Goal: Information Seeking & Learning: Learn about a topic

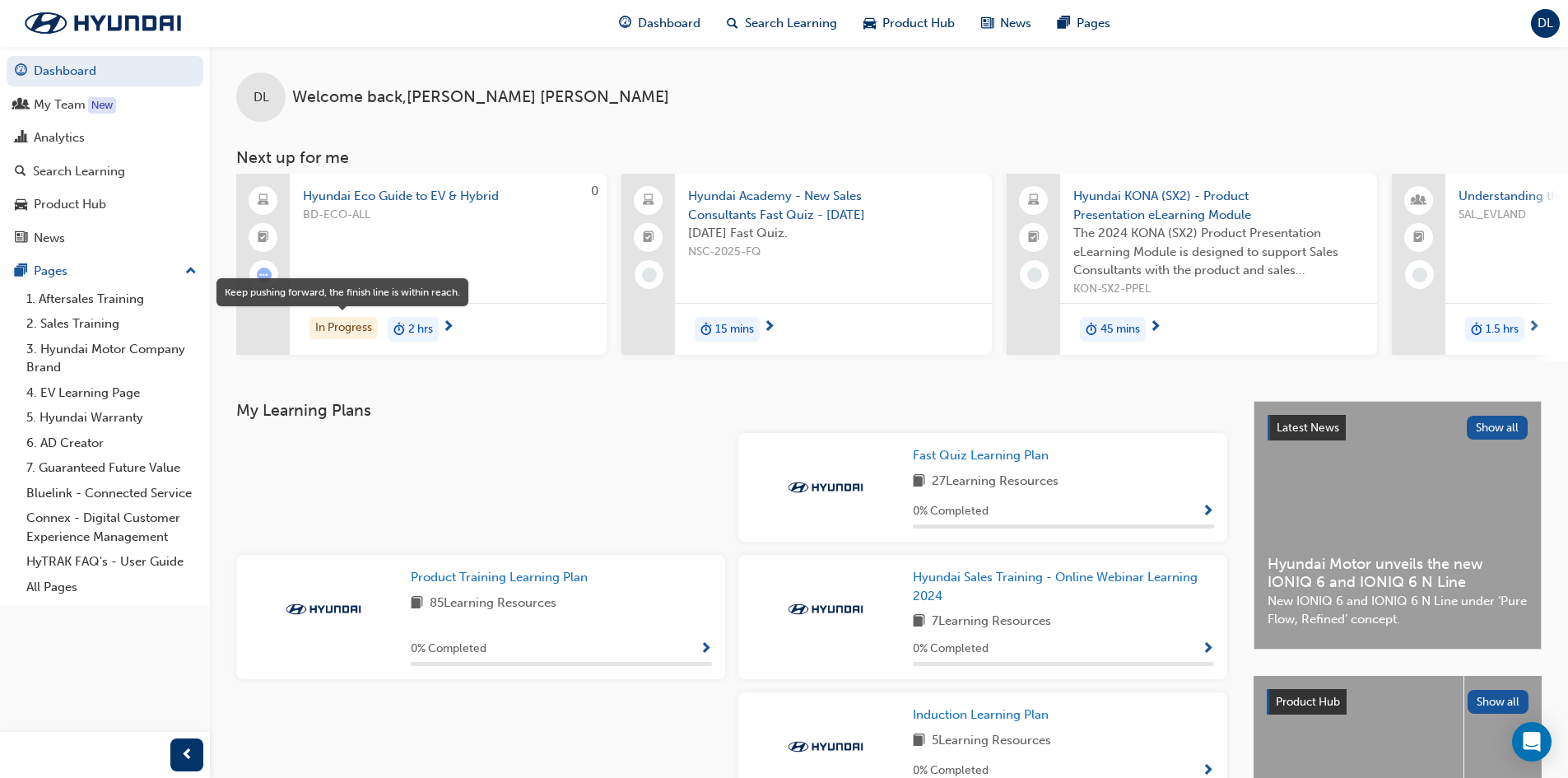
click at [339, 317] on div "In Progress" at bounding box center [343, 328] width 68 height 22
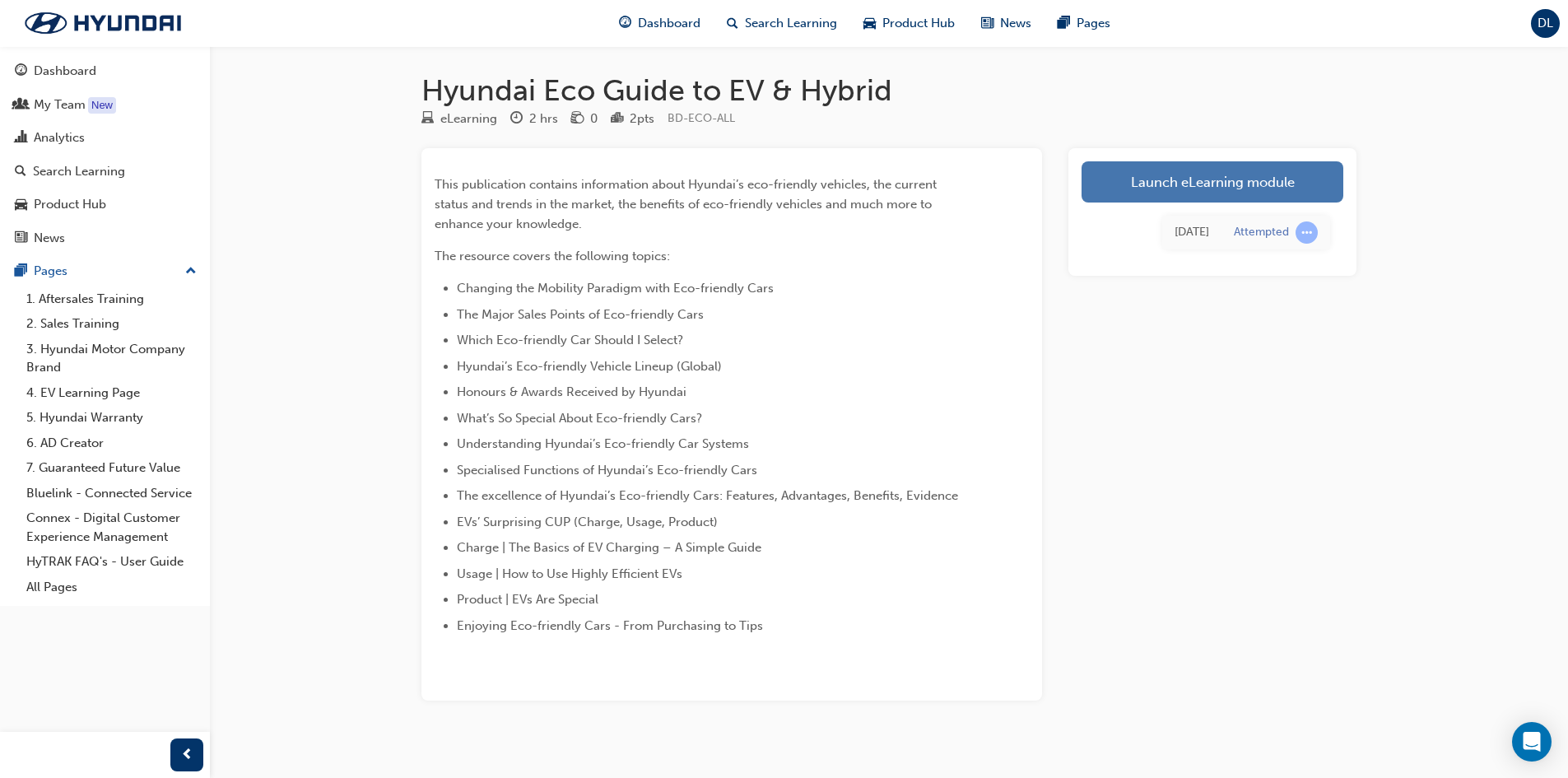
click at [1204, 177] on link "Launch eLearning module" at bounding box center [1212, 182] width 262 height 41
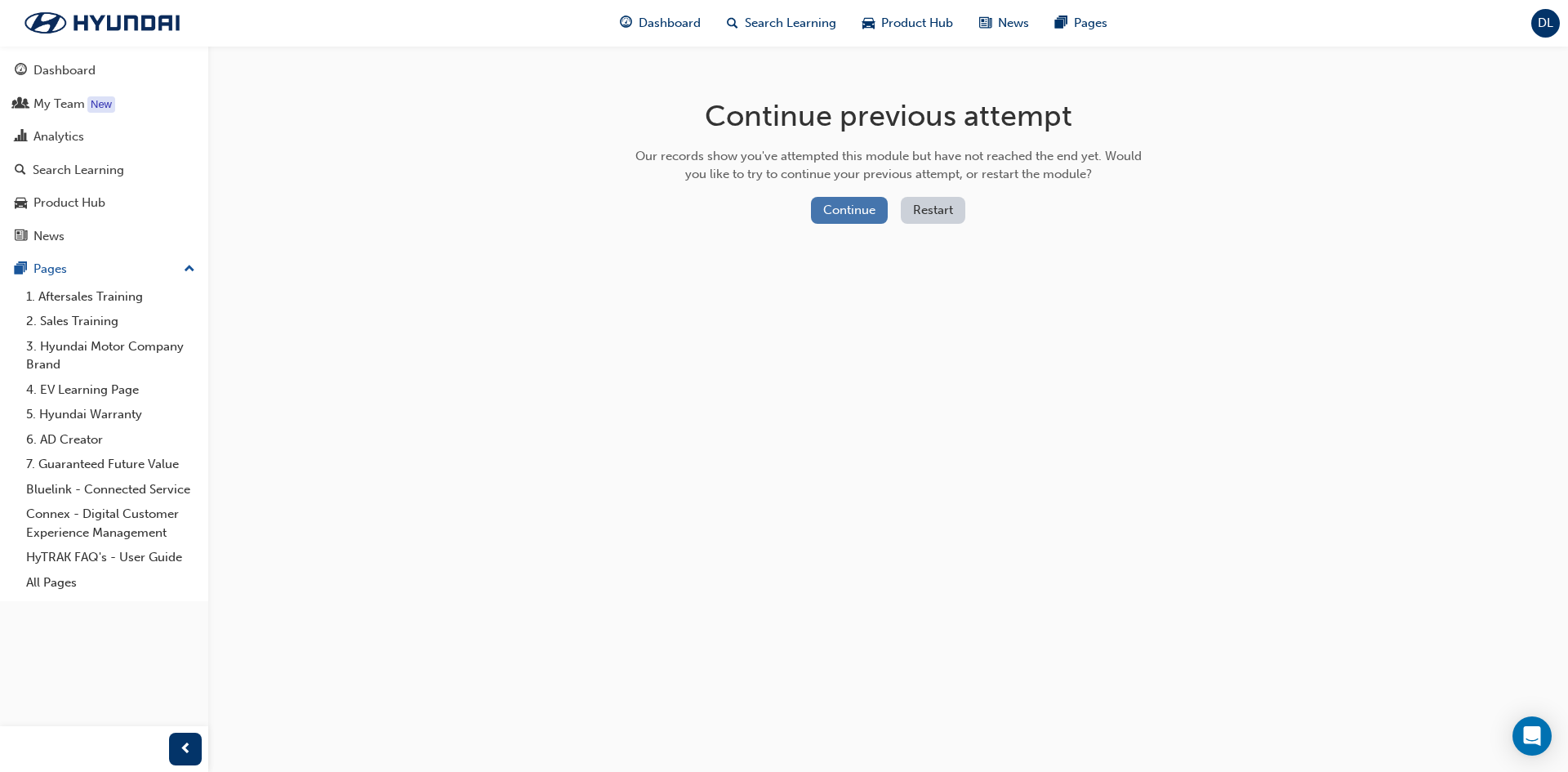
click at [846, 215] on button "Continue" at bounding box center [849, 210] width 77 height 27
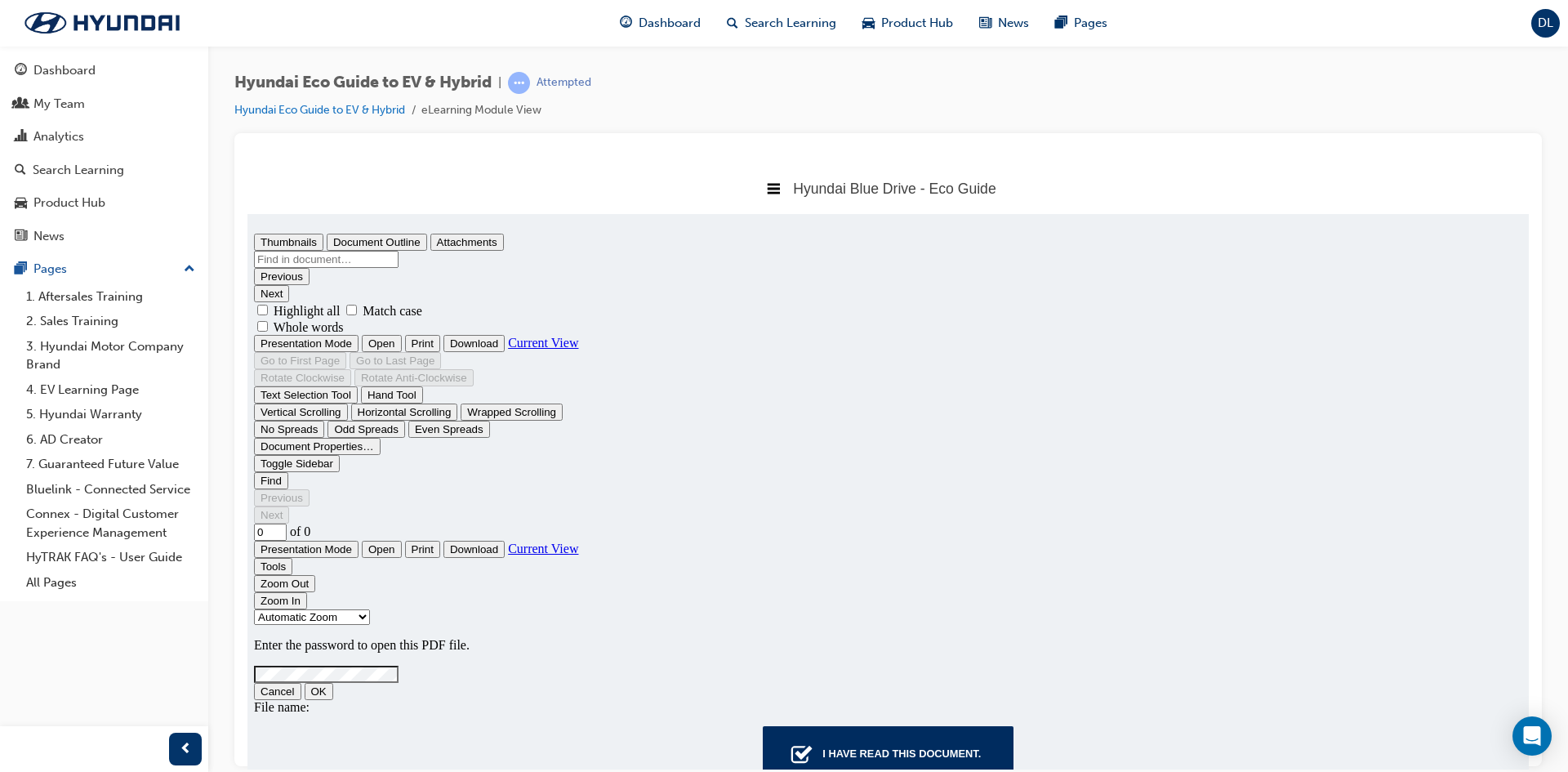
scroll to position [625, 1294]
type input "34"
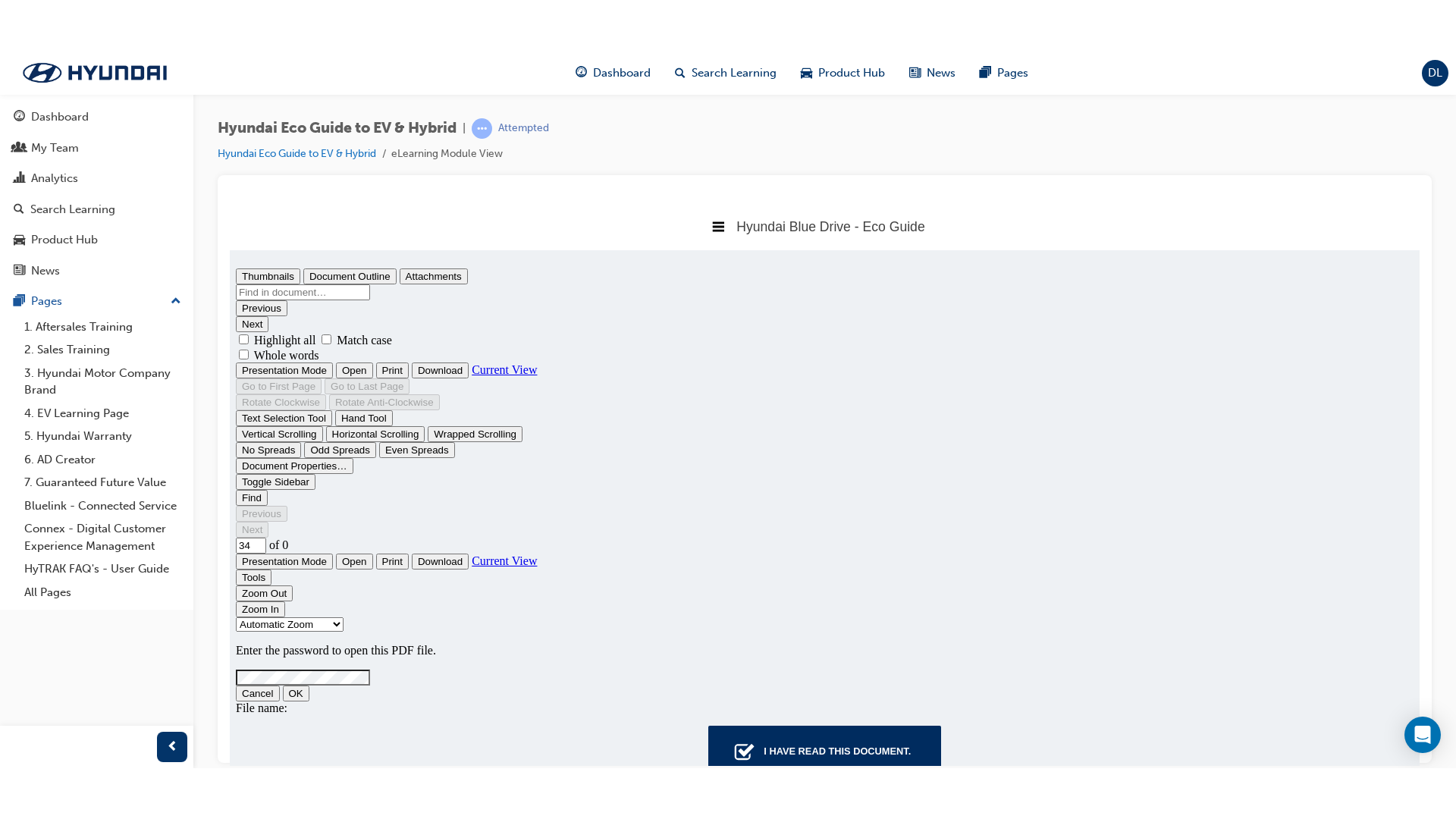
scroll to position [14225, 0]
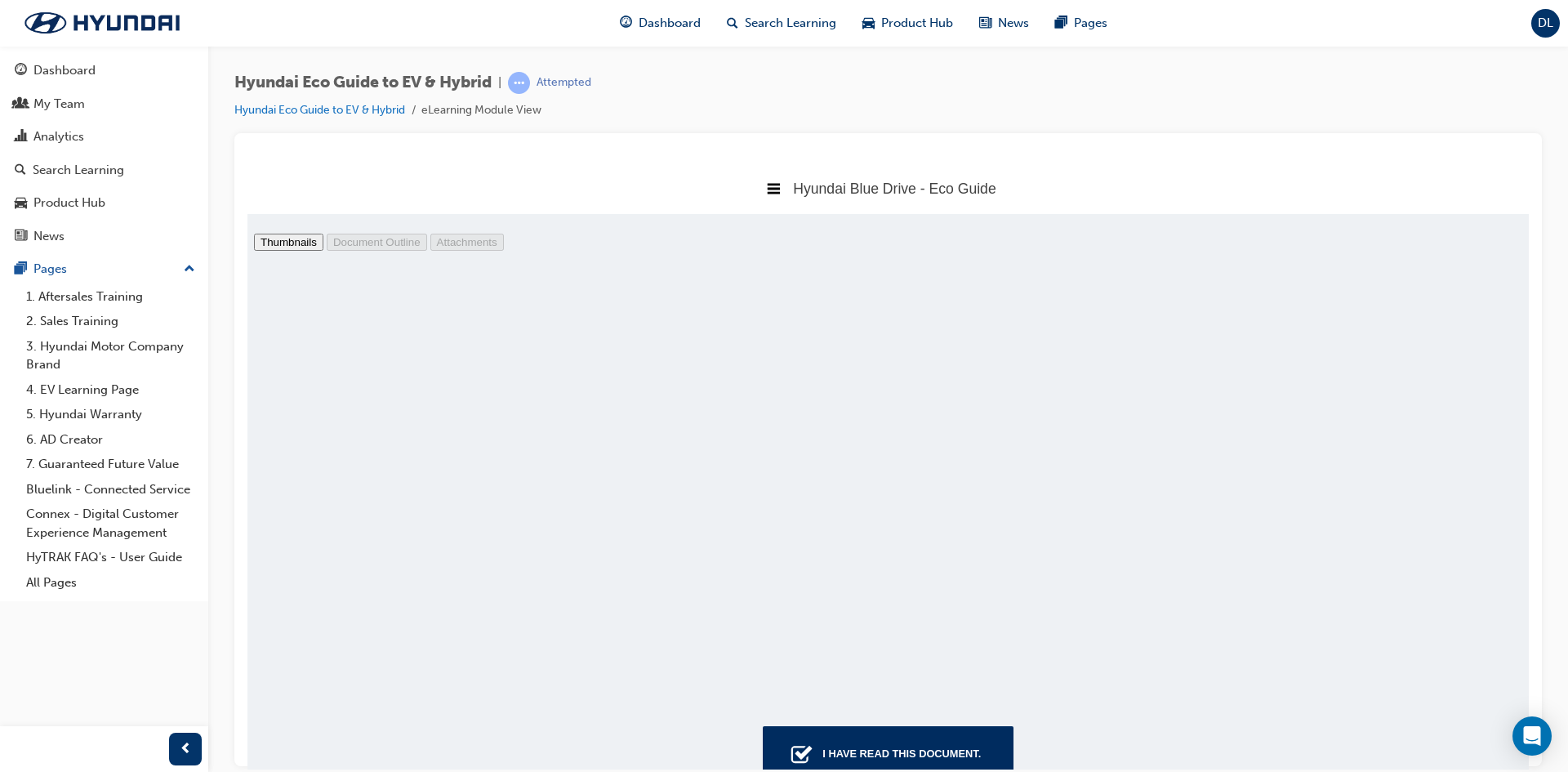
drag, startPoint x: 1450, startPoint y: 236, endPoint x: 1697, endPoint y: 534, distance: 387.1
select select "page-fit"
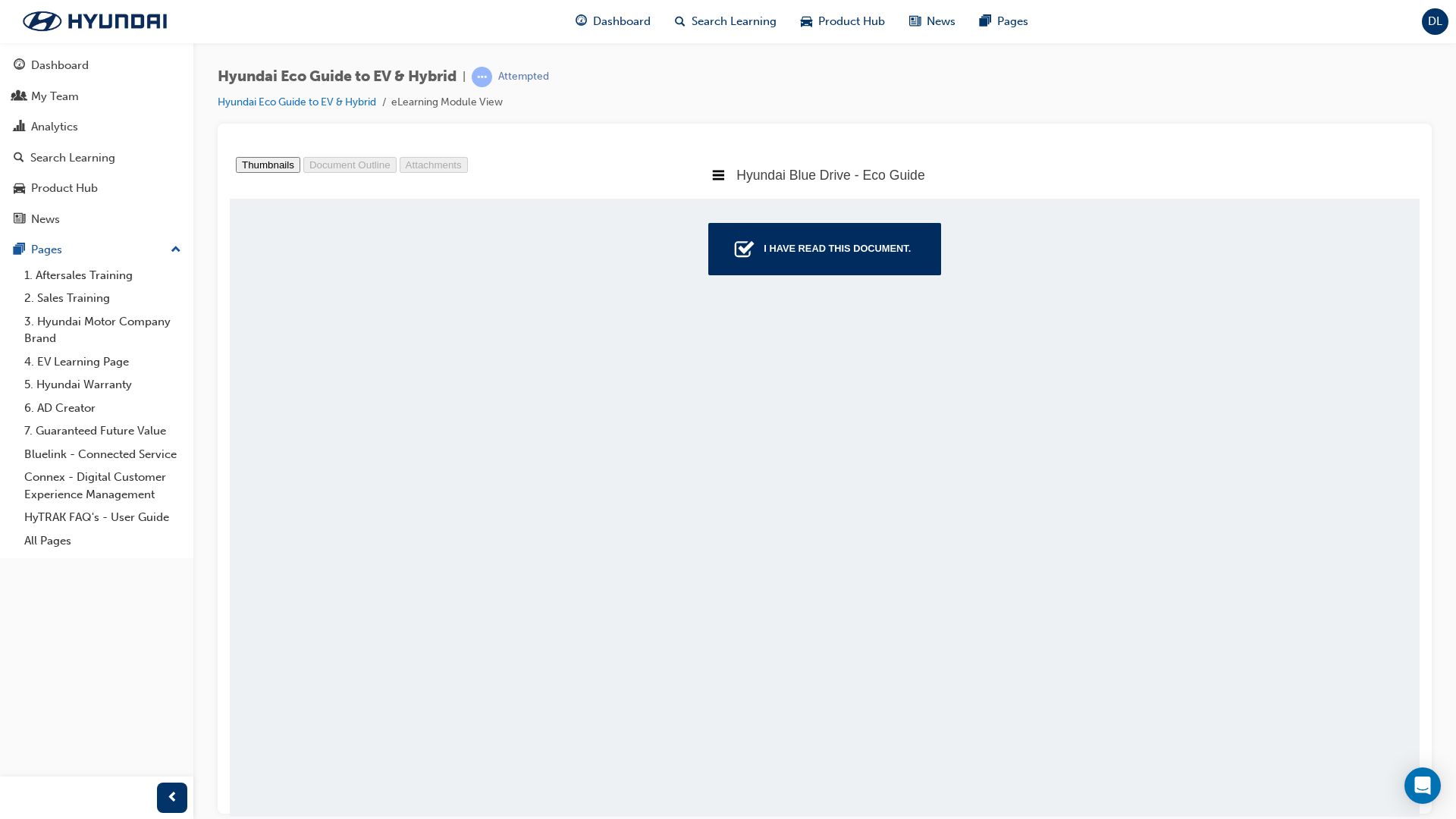
scroll to position [93235, 0]
type input "43"
select select "auto"
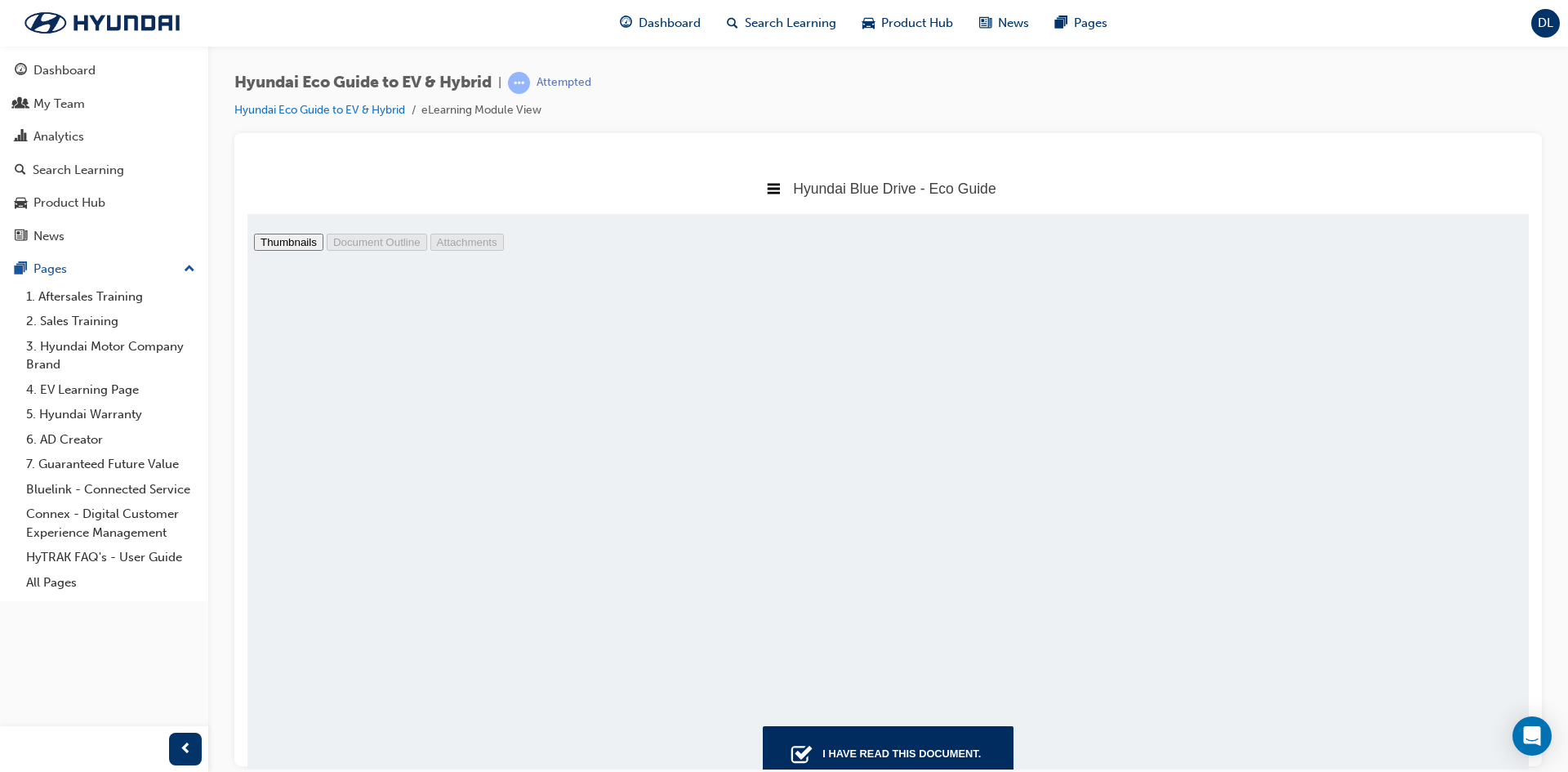
scroll to position [19491, 0]
